Goal: Task Accomplishment & Management: Use online tool/utility

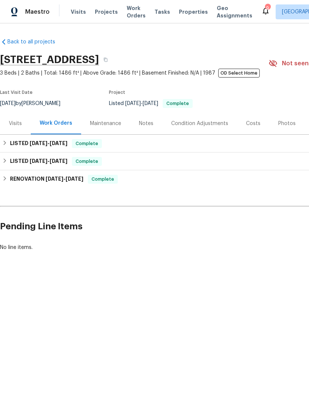
click at [71, 10] on span "Visits" at bounding box center [78, 11] width 15 height 7
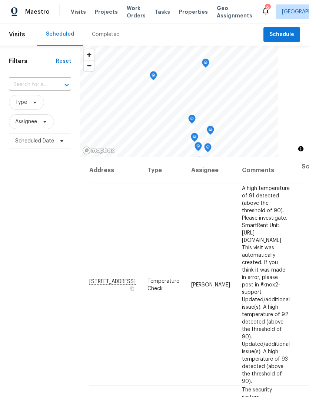
click at [32, 86] on input "text" at bounding box center [30, 84] width 42 height 11
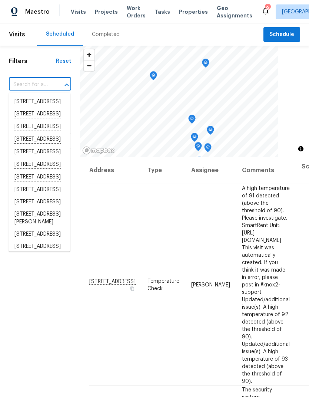
paste input "[STREET_ADDRESS]"
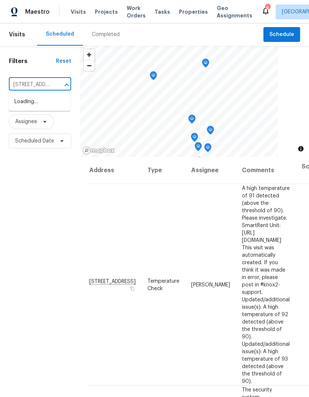
type input "4520 51st St"
click at [29, 104] on li "[STREET_ADDRESS]" at bounding box center [40, 102] width 62 height 12
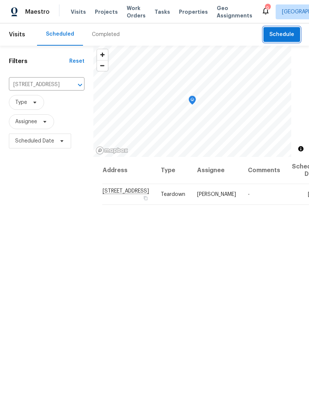
click at [286, 31] on span "Schedule" at bounding box center [282, 34] width 25 height 9
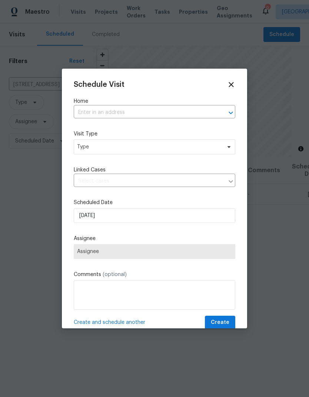
click at [96, 105] on div "Home ​" at bounding box center [155, 107] width 162 height 21
click at [93, 110] on input "text" at bounding box center [144, 112] width 141 height 11
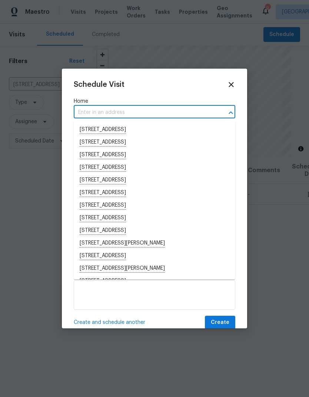
click at [97, 112] on input "text" at bounding box center [144, 112] width 141 height 11
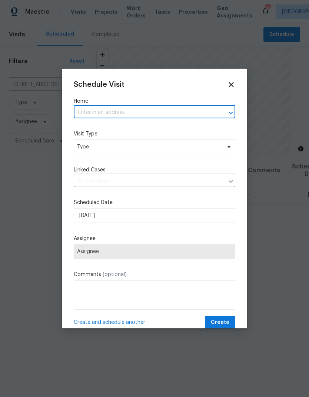
paste input "[STREET_ADDRESS]"
type input "4520 51st St"
click at [99, 129] on li "[STREET_ADDRESS]" at bounding box center [155, 129] width 162 height 13
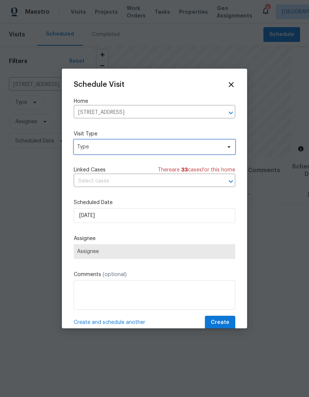
click at [92, 143] on span "Type" at bounding box center [155, 146] width 162 height 15
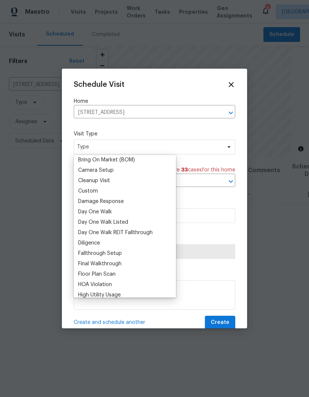
scroll to position [85, 0]
click at [85, 192] on div "Custom" at bounding box center [88, 190] width 20 height 7
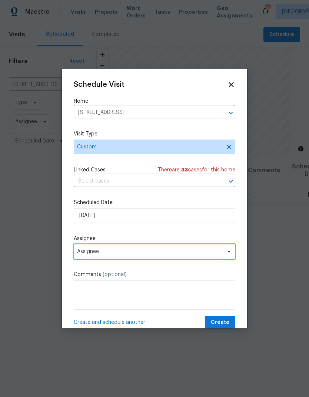
click at [88, 257] on span "Assignee" at bounding box center [155, 251] width 162 height 15
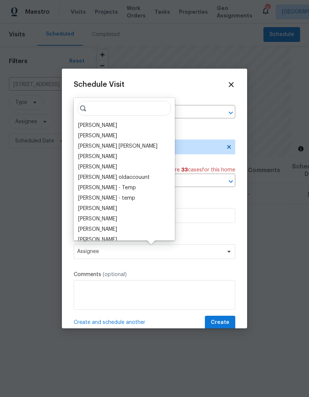
click at [84, 119] on div "Kaden Peterson Vinodh Kumar Mohammed Moshin Ali Vinod Kumar Sayali Pendse Julia…" at bounding box center [124, 169] width 101 height 142
click at [86, 124] on div "[PERSON_NAME]" at bounding box center [97, 125] width 39 height 7
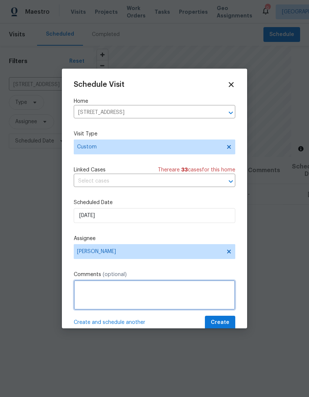
click at [204, 293] on textarea at bounding box center [155, 295] width 162 height 30
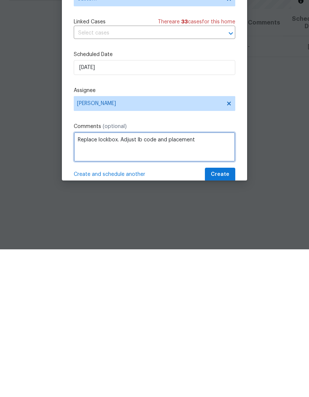
type textarea "Replace lockbox. Adjust lb code and placement"
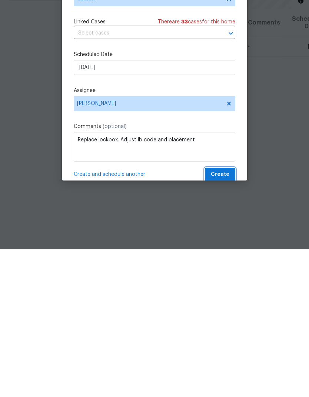
click at [224, 318] on span "Create" at bounding box center [220, 322] width 19 height 9
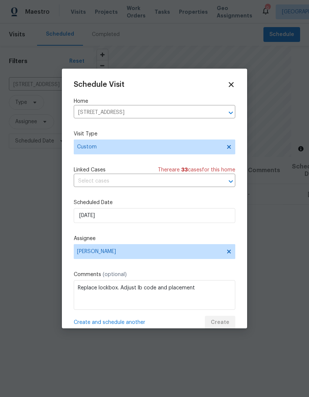
scroll to position [0, 0]
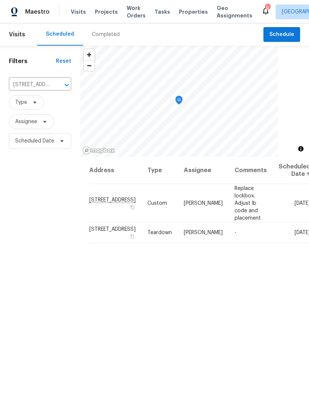
click at [79, 14] on span "Visits" at bounding box center [78, 11] width 15 height 7
click at [280, 36] on span "Schedule" at bounding box center [282, 34] width 25 height 9
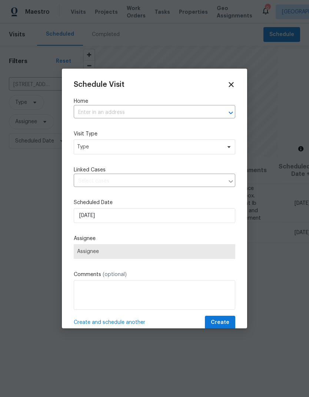
click at [83, 110] on input "text" at bounding box center [144, 112] width 141 height 11
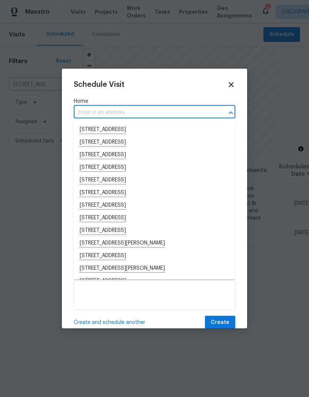
click at [96, 114] on input "text" at bounding box center [144, 112] width 141 height 11
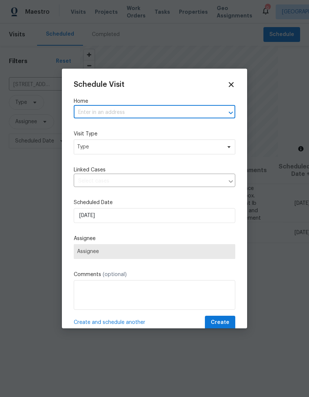
paste input "[STREET_ADDRESS][PERSON_NAME]"
type input "[STREET_ADDRESS][PERSON_NAME]"
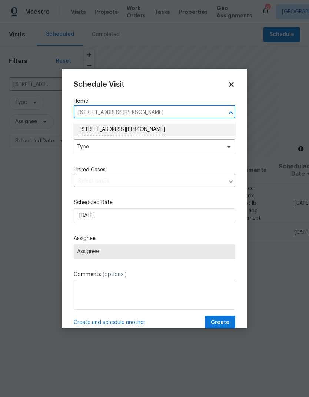
click at [96, 127] on li "[STREET_ADDRESS][PERSON_NAME]" at bounding box center [155, 129] width 162 height 13
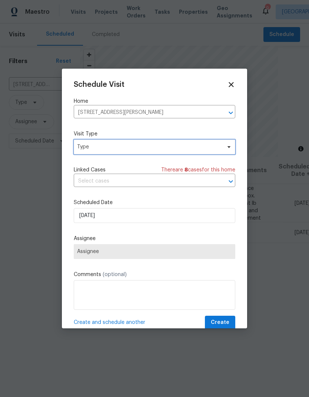
click at [85, 149] on span "Type" at bounding box center [149, 146] width 144 height 7
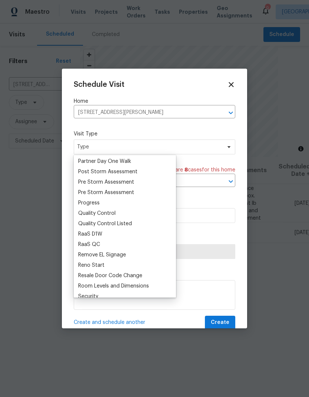
scroll to position [462, 0]
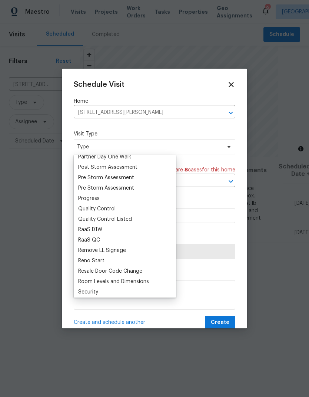
click at [84, 197] on div "Progress" at bounding box center [89, 198] width 22 height 7
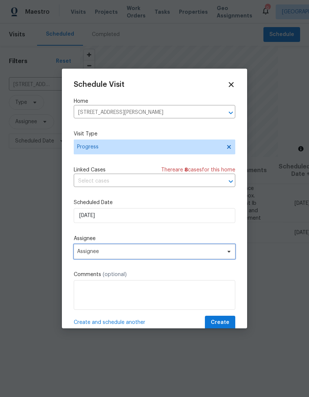
click at [93, 257] on span "Assignee" at bounding box center [155, 251] width 162 height 15
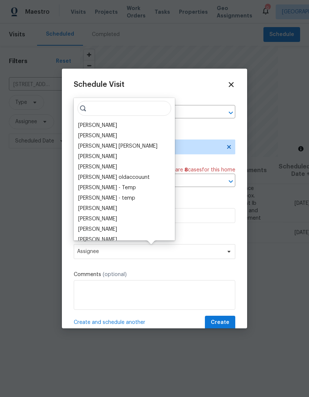
click at [86, 126] on div "[PERSON_NAME]" at bounding box center [97, 125] width 39 height 7
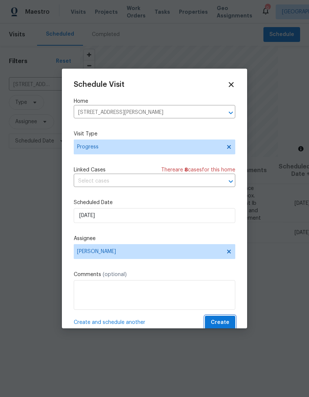
click at [219, 323] on span "Create" at bounding box center [220, 322] width 19 height 9
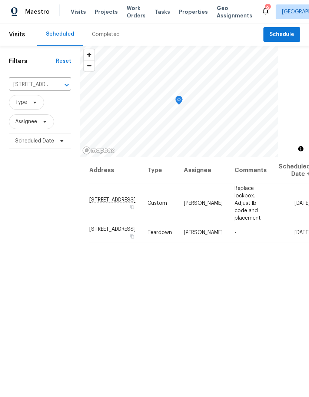
click at [75, 12] on span "Visits" at bounding box center [78, 11] width 15 height 7
click at [284, 33] on span "Schedule" at bounding box center [282, 34] width 25 height 9
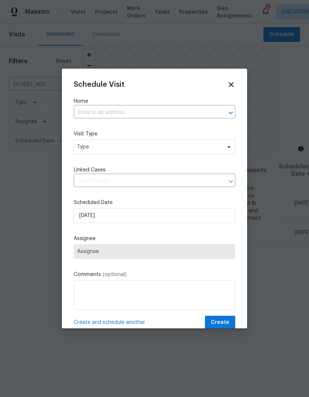
click at [102, 113] on input "text" at bounding box center [144, 112] width 141 height 11
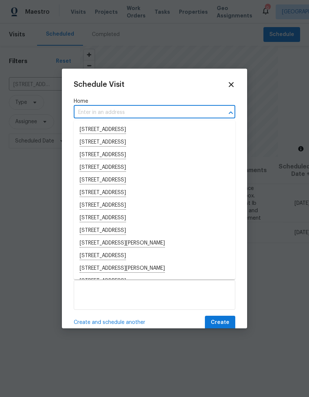
click at [83, 111] on input "text" at bounding box center [144, 112] width 141 height 11
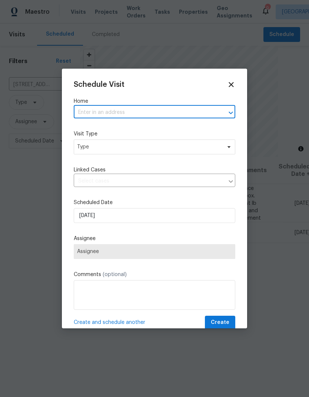
paste input "5708 Baltimore Dr Unit 390, La Mesa, CA 91942"
type input "5708 Baltimore Dr"
click at [90, 124] on li "5708 Baltimore Dr Unit 390, La Mesa, CA 91942" at bounding box center [155, 129] width 162 height 13
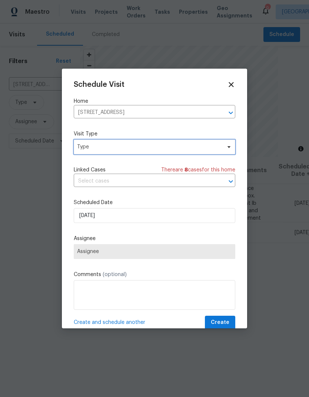
click at [87, 148] on span "Type" at bounding box center [149, 146] width 144 height 7
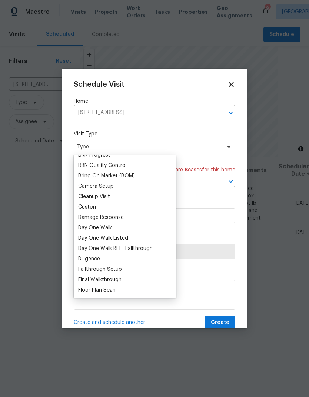
scroll to position [69, 0]
click at [85, 207] on div "Custom" at bounding box center [88, 207] width 20 height 7
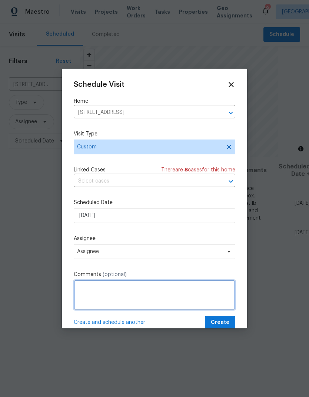
click at [94, 291] on textarea at bounding box center [155, 295] width 162 height 30
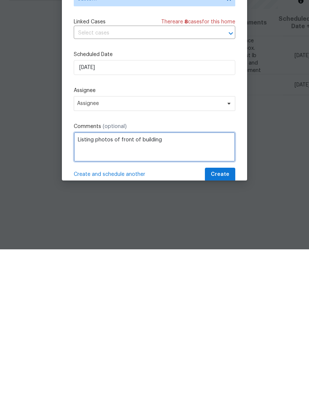
type textarea "Listing photos of front of building"
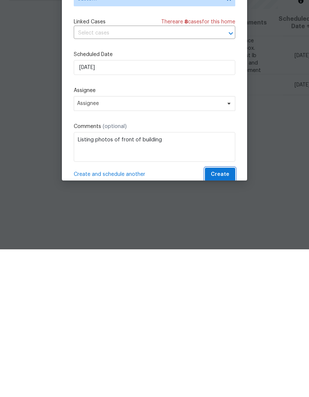
click at [224, 318] on span "Create" at bounding box center [220, 322] width 19 height 9
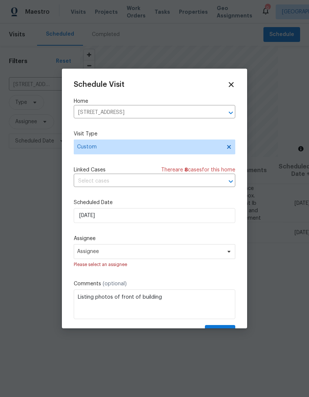
click at [197, 242] on label "Assignee" at bounding box center [155, 238] width 162 height 7
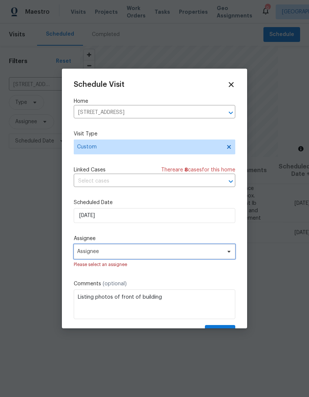
click at [93, 249] on span "Assignee" at bounding box center [155, 251] width 162 height 15
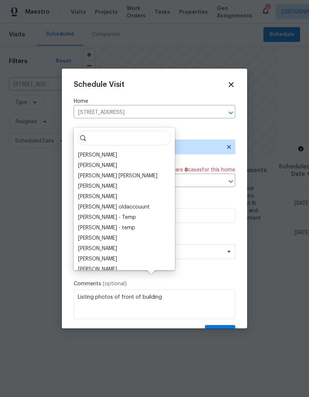
click at [88, 151] on div "[PERSON_NAME]" at bounding box center [97, 154] width 39 height 7
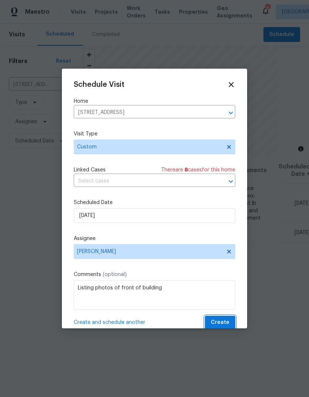
click at [225, 323] on span "Create" at bounding box center [220, 322] width 19 height 9
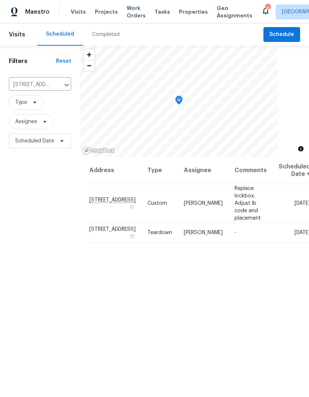
click at [9, 235] on div "Filters Reset 4520 51st St Apt 11, San Diego, CA 92115 ​ Type Assignee Schedule…" at bounding box center [40, 260] width 80 height 429
